Goal: Information Seeking & Learning: Learn about a topic

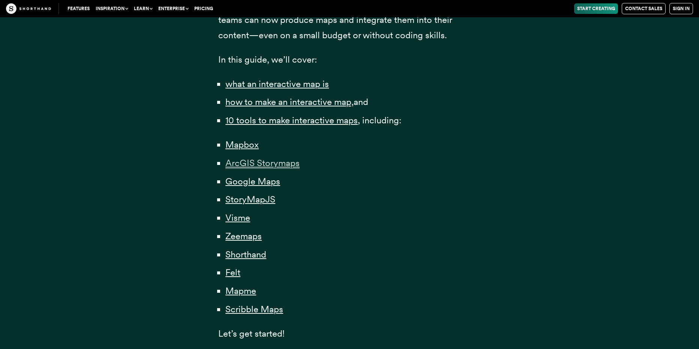
scroll to position [525, 0]
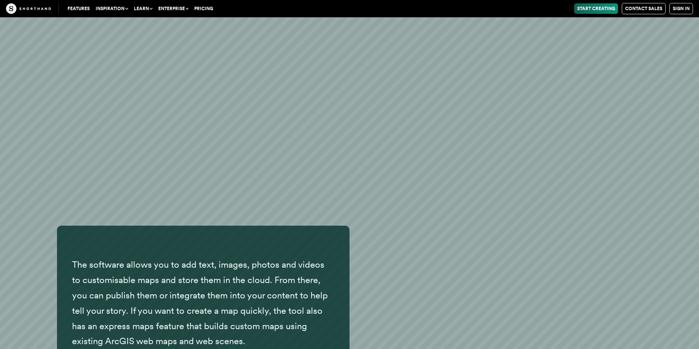
scroll to position [4953, 0]
